Goal: Task Accomplishment & Management: Use online tool/utility

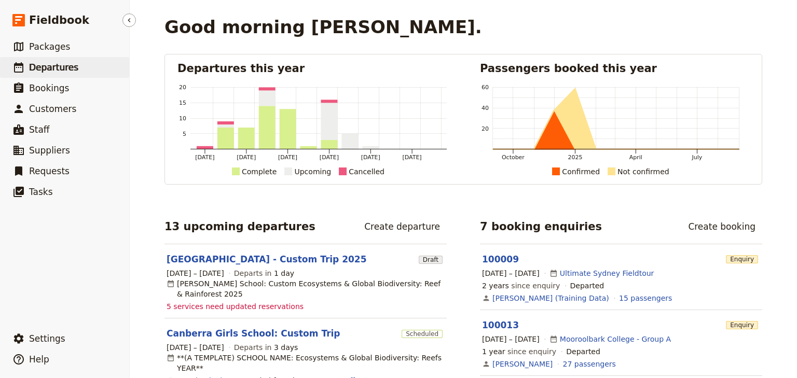
click at [53, 69] on span "Departures" at bounding box center [53, 67] width 49 height 10
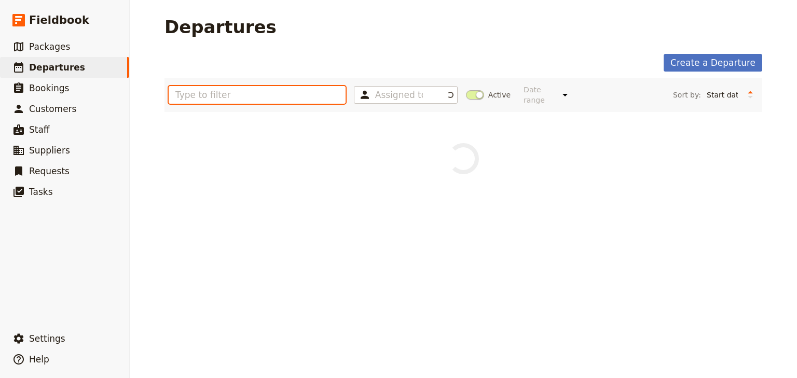
click at [201, 93] on input "text" at bounding box center [257, 95] width 177 height 18
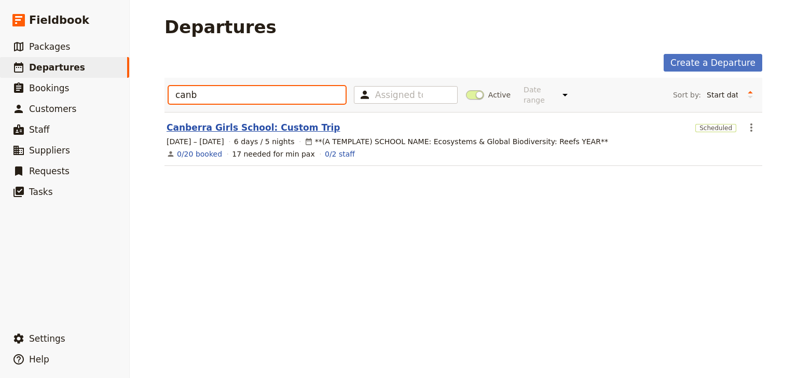
type input "canb"
click at [247, 121] on link "Canberra Girls School: Custom Trip" at bounding box center [254, 127] width 174 height 12
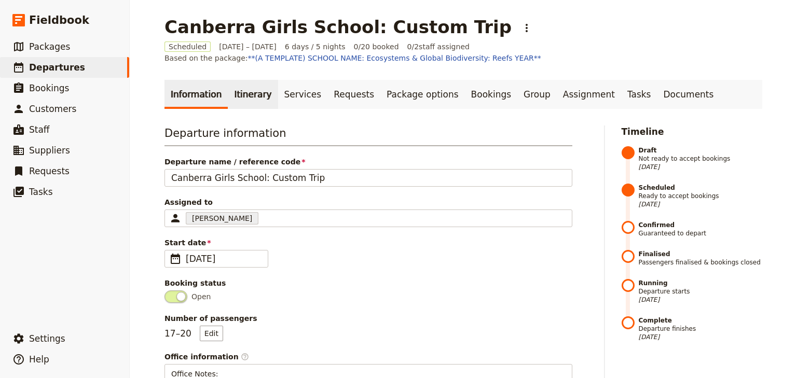
click at [243, 99] on link "Itinerary" at bounding box center [253, 94] width 50 height 29
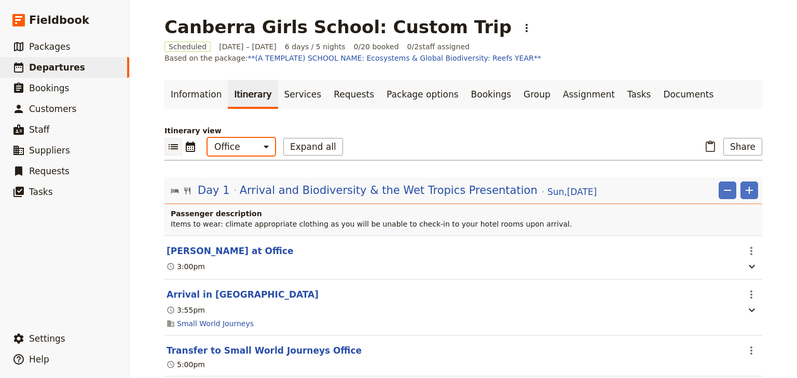
click at [240, 150] on select "Office Guide Passenger Sales" at bounding box center [241, 147] width 67 height 18
select select "PASSENGER"
click at [208, 138] on select "Office Guide Passenger Sales" at bounding box center [241, 147] width 67 height 18
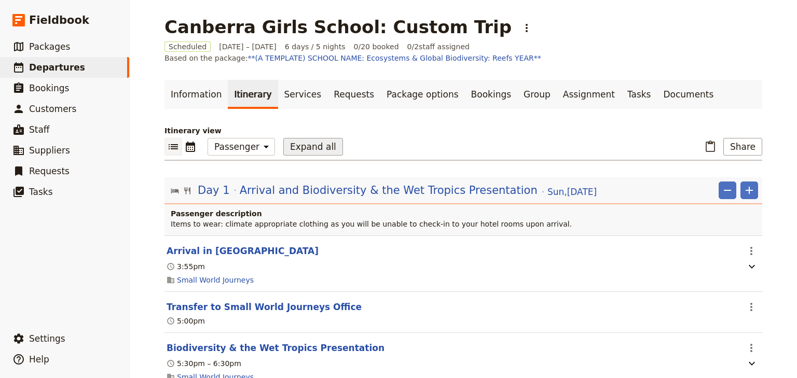
click at [289, 147] on button "Expand all" at bounding box center [313, 147] width 60 height 18
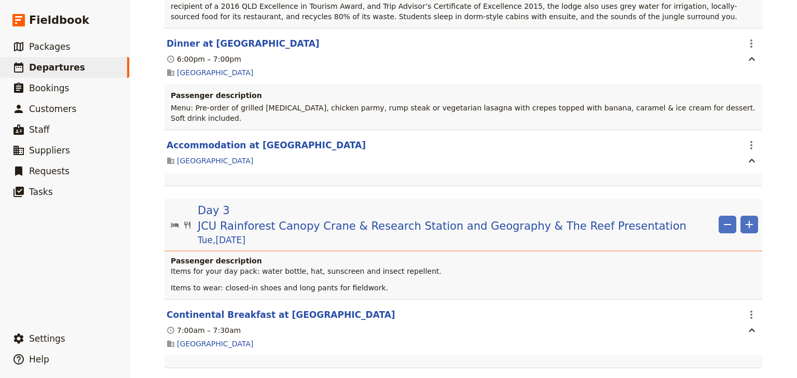
scroll to position [1785, 0]
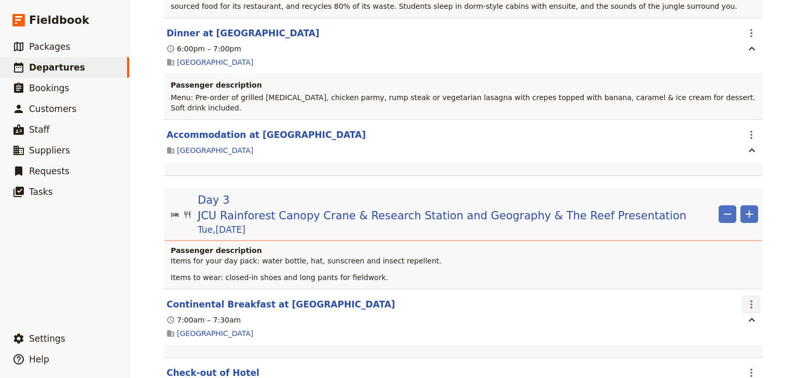
click at [750, 298] on icon "Actions" at bounding box center [751, 304] width 12 height 12
click at [730, 257] on span "Edit this itinerary item" at bounding box center [699, 256] width 81 height 10
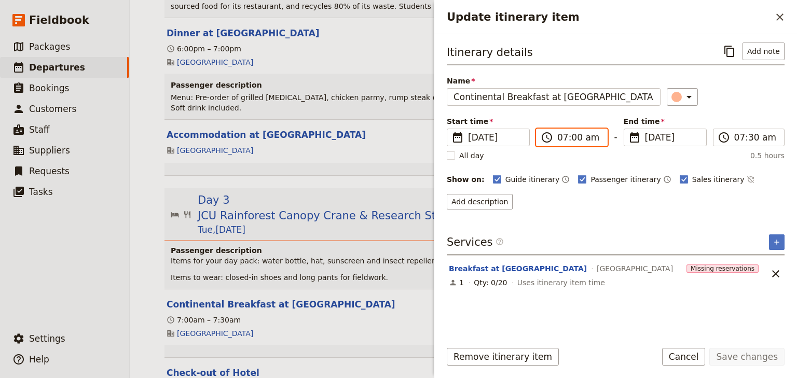
click at [558, 135] on input "07:00 am" at bounding box center [579, 137] width 44 height 12
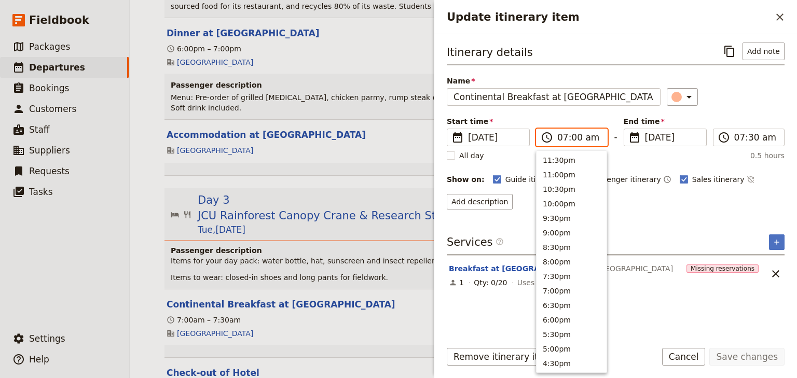
scroll to position [479, 0]
type input "08:00 am"
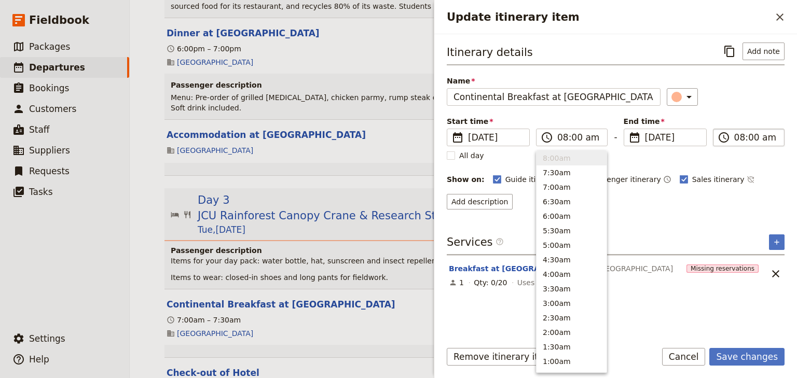
click at [736, 137] on input "08:00 am" at bounding box center [756, 137] width 44 height 12
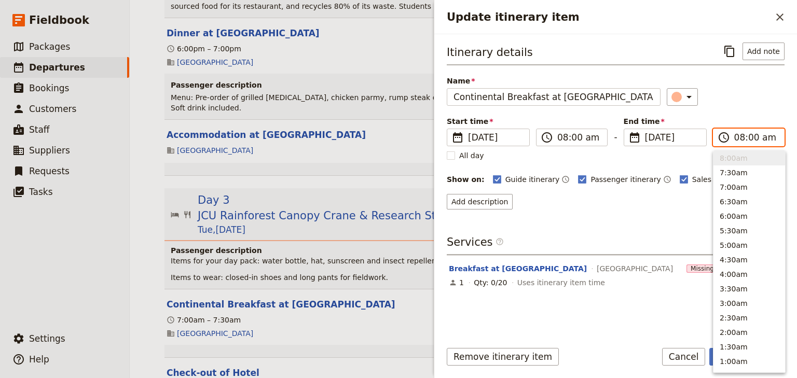
click at [751, 138] on input "08:00 am" at bounding box center [756, 137] width 44 height 12
type input "08:30 am"
click at [738, 112] on div "Itinerary details ​ Add note Name Continental Breakfast at [GEOGRAPHIC_DATA] ​ …" at bounding box center [616, 126] width 338 height 167
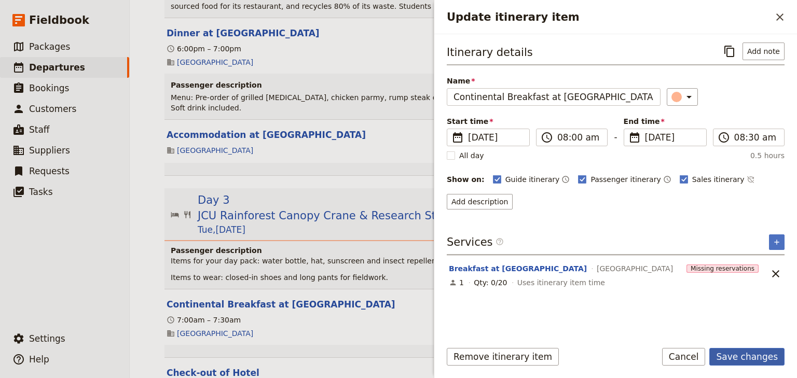
click at [738, 358] on button "Save changes" at bounding box center [746, 357] width 75 height 18
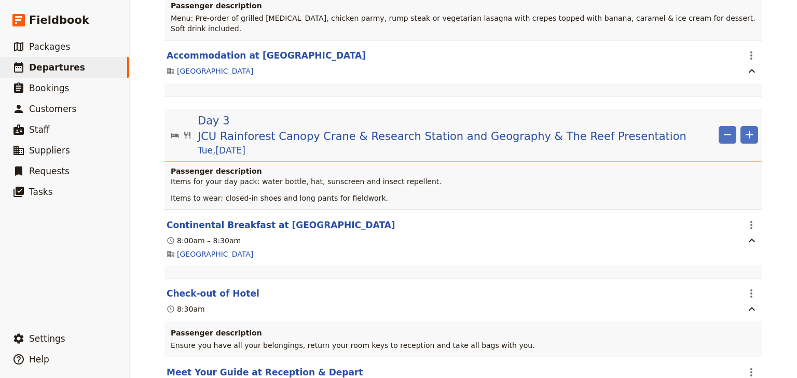
scroll to position [1868, 0]
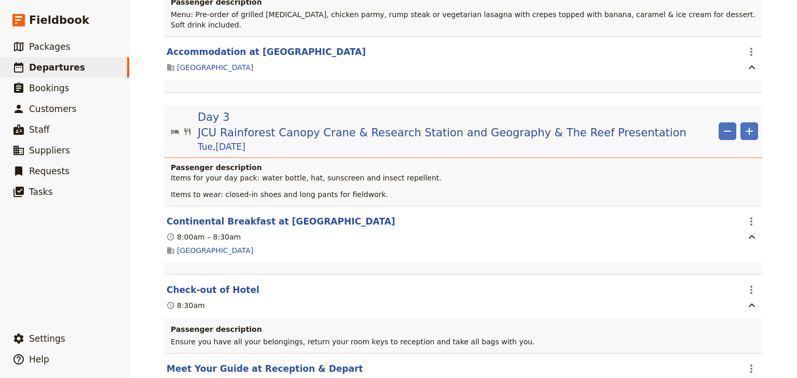
click at [780, 253] on div "Canberra Girls School: Custom Trip ​ Scheduled [DATE] – [DATE] 6 days / 5 night…" at bounding box center [463, 189] width 667 height 378
